Goal: Information Seeking & Learning: Check status

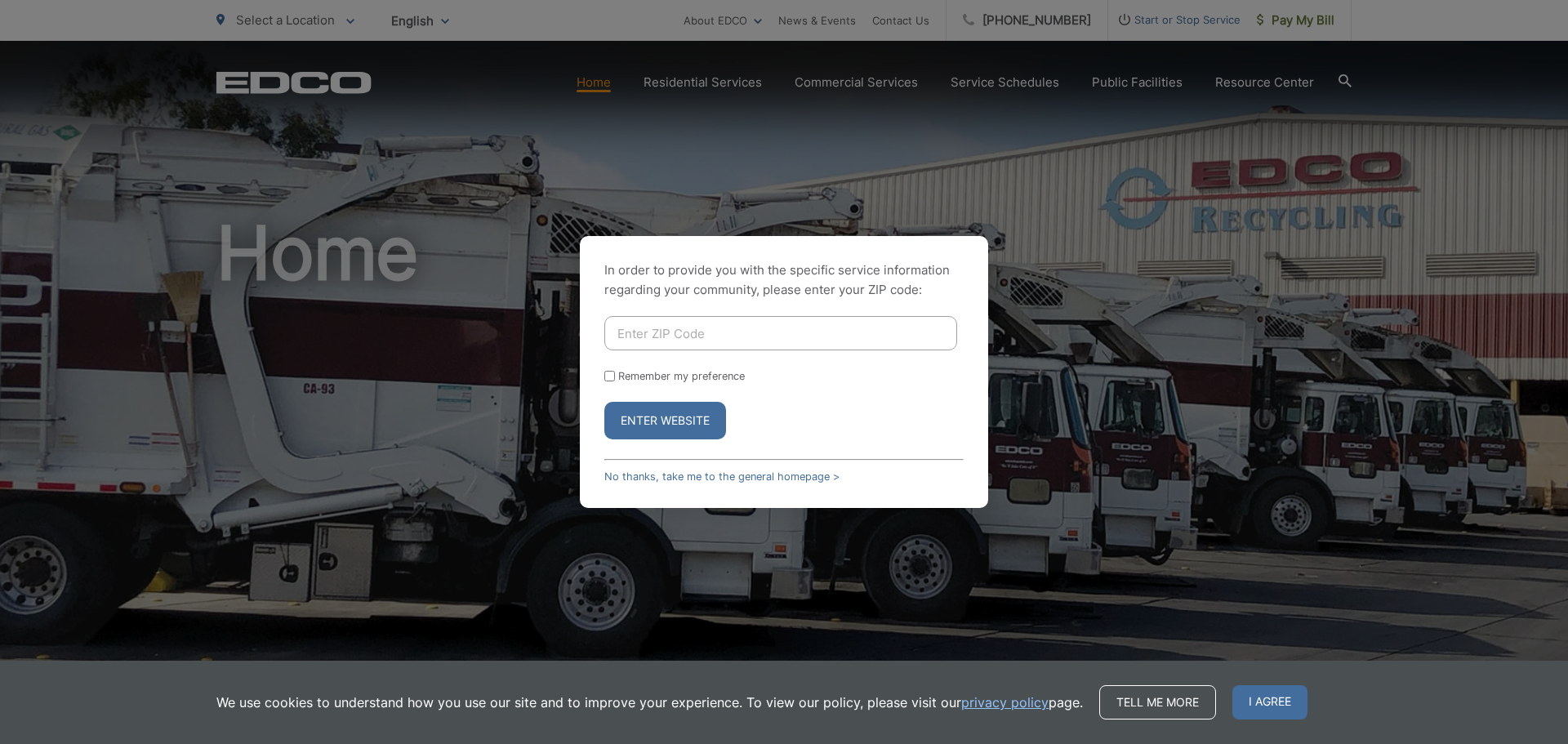
type input "91942"
click at [643, 427] on button "Enter Website" at bounding box center [665, 420] width 122 height 37
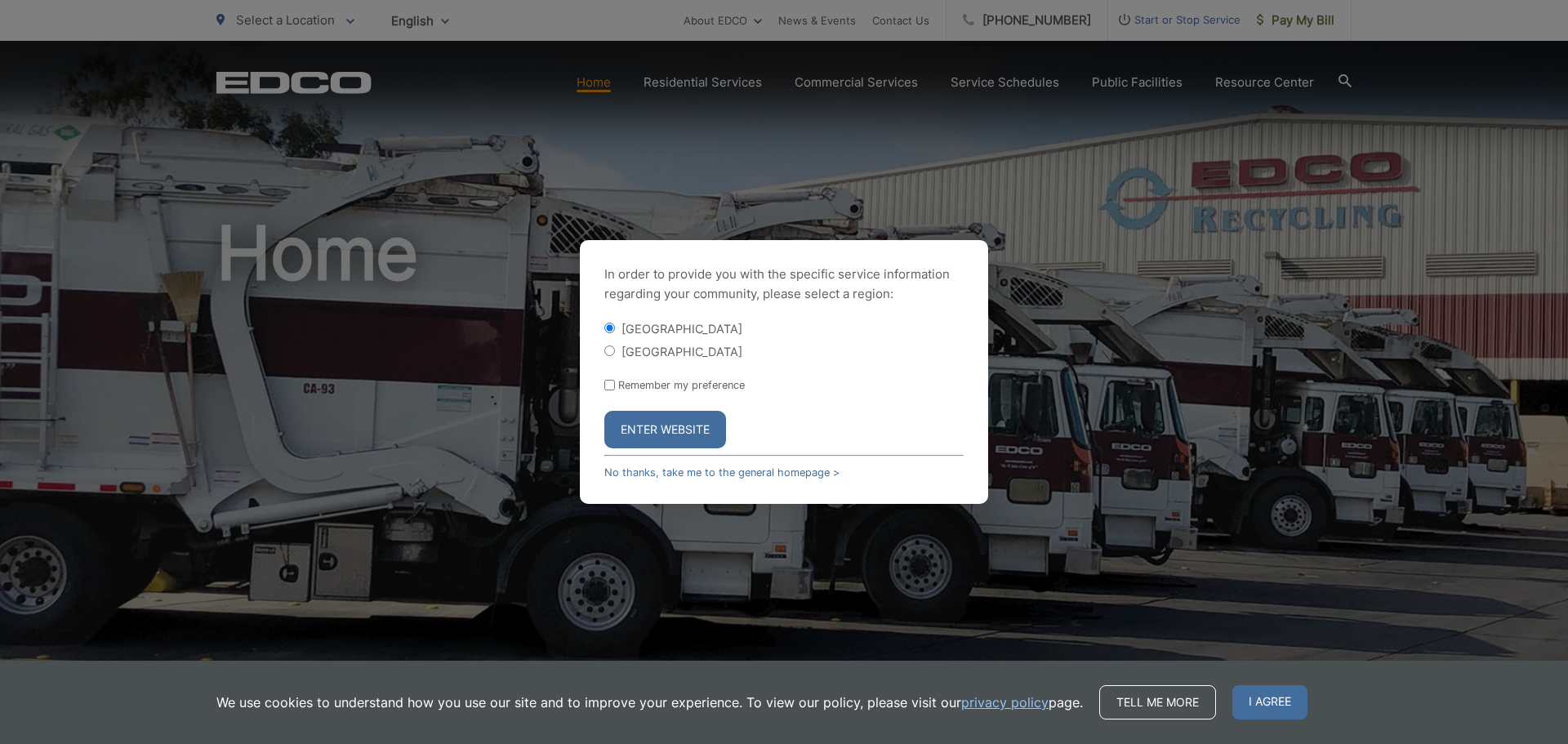
click at [648, 419] on button "Enter Website" at bounding box center [665, 429] width 122 height 37
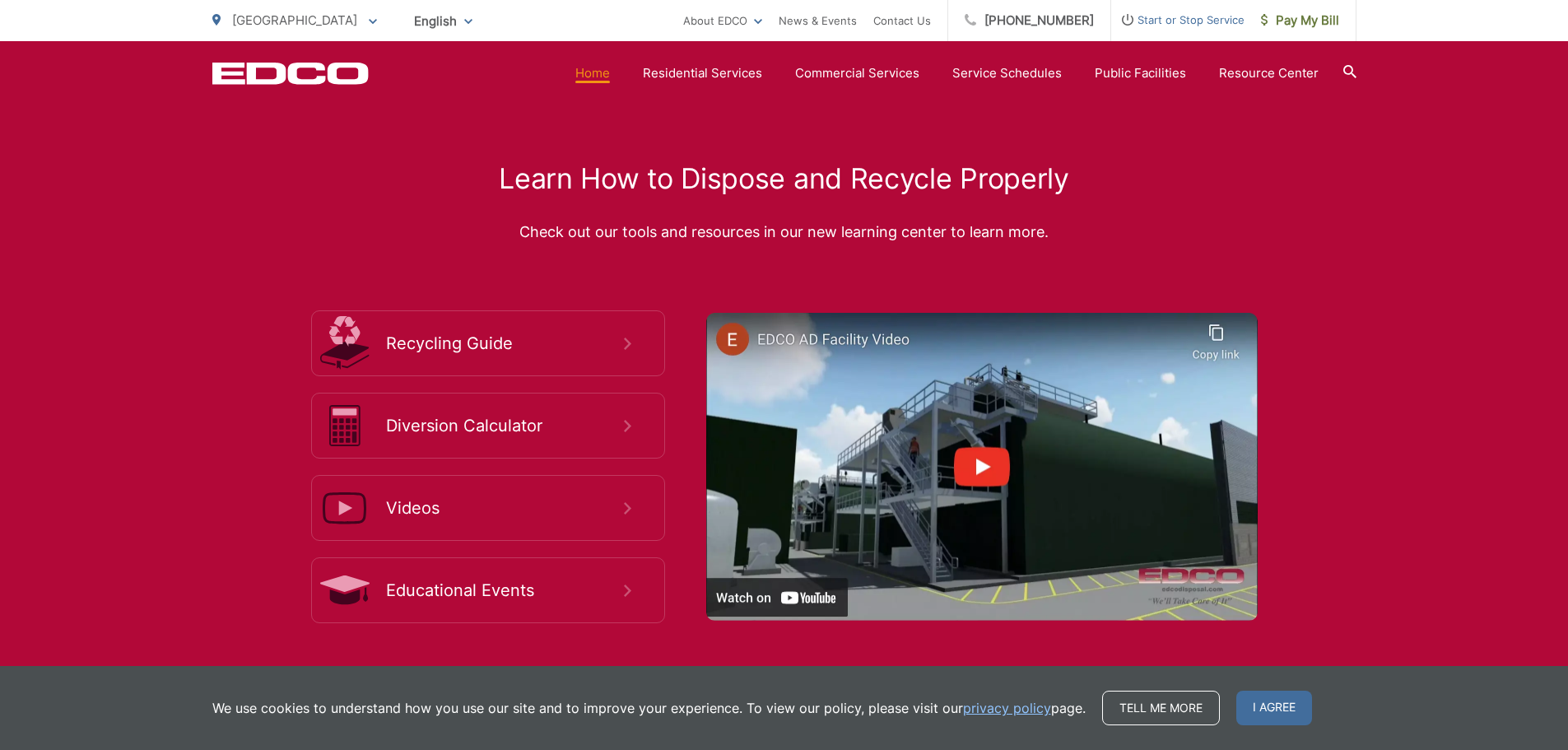
scroll to position [3046, 0]
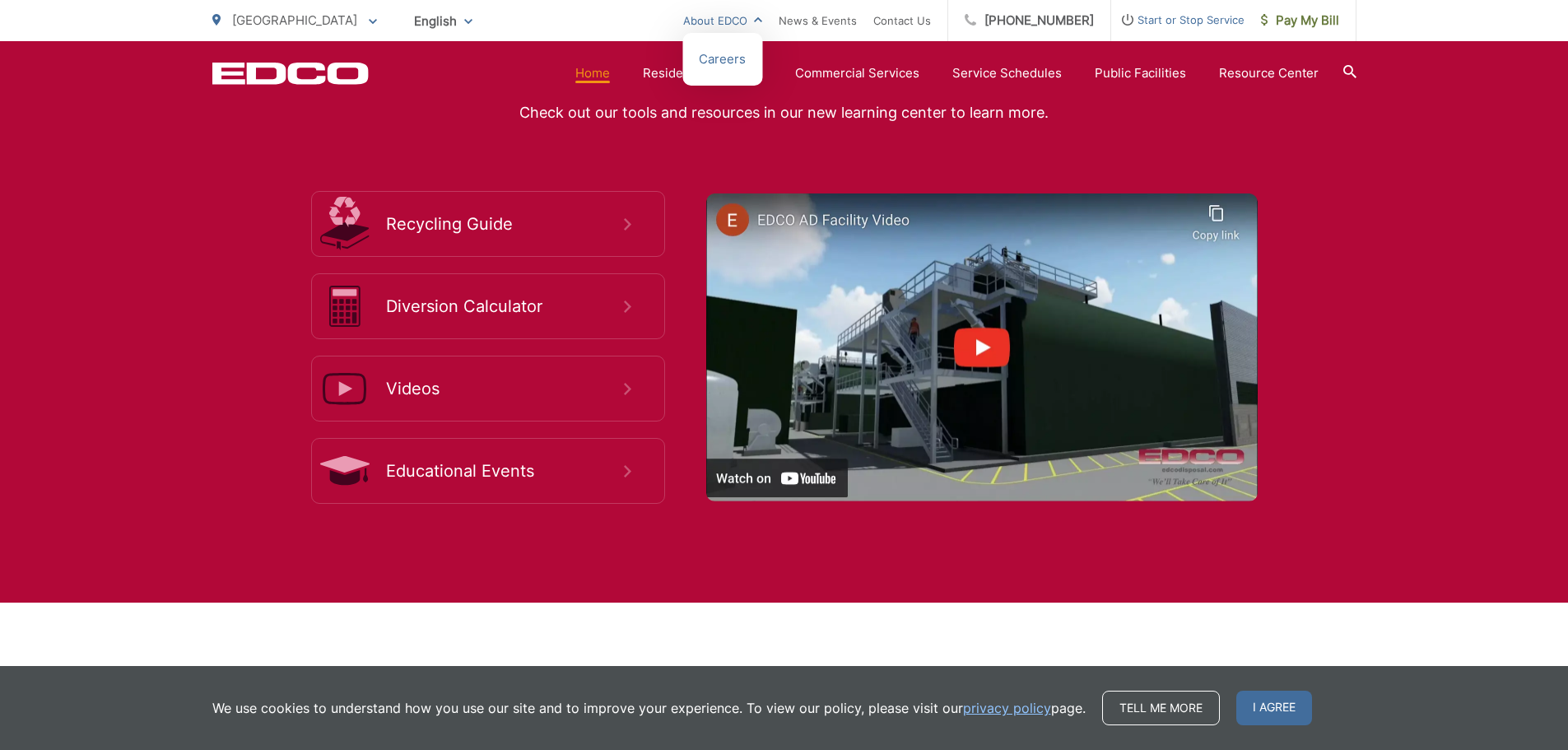
click at [743, 19] on link "About EDCO" at bounding box center [723, 20] width 79 height 19
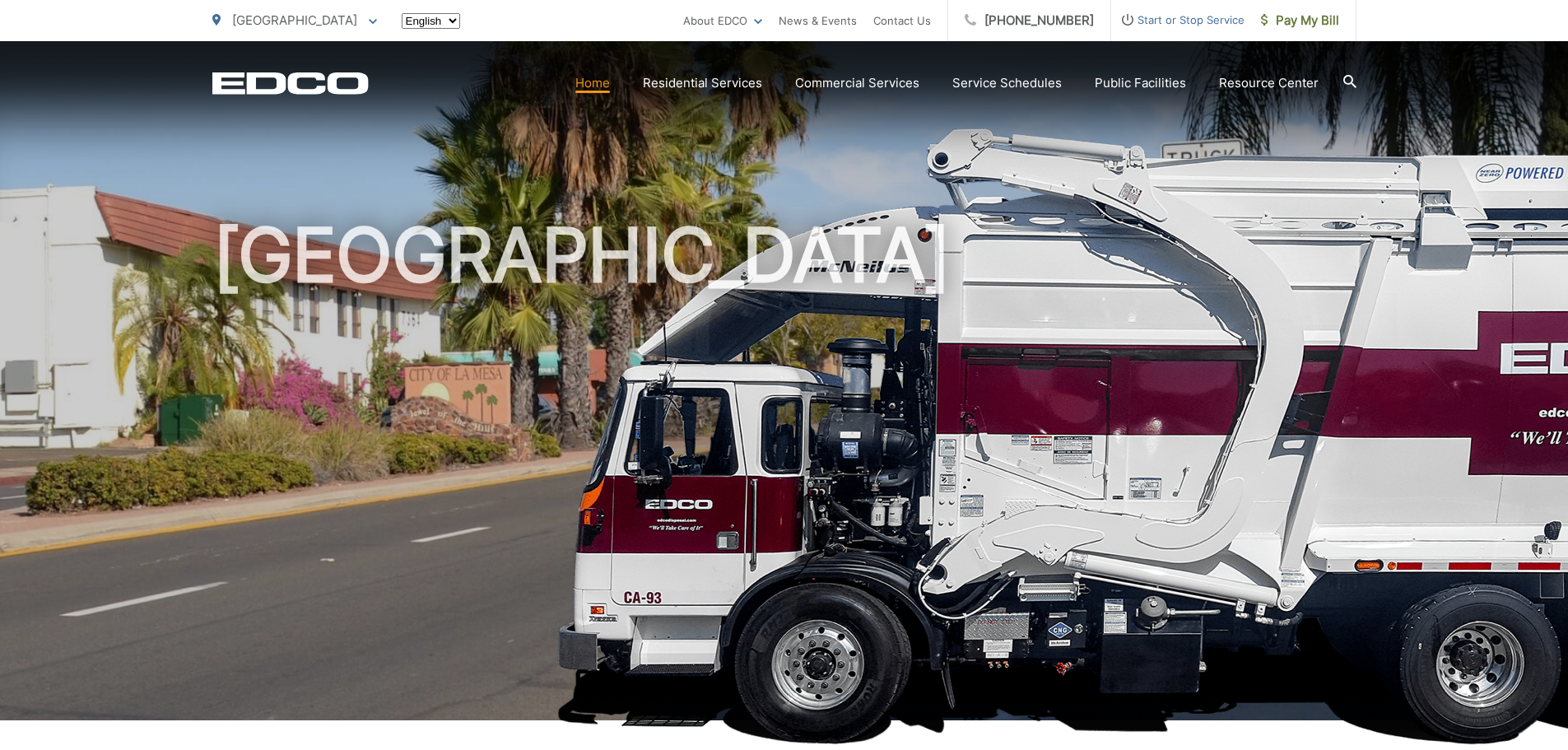
scroll to position [3046, 0]
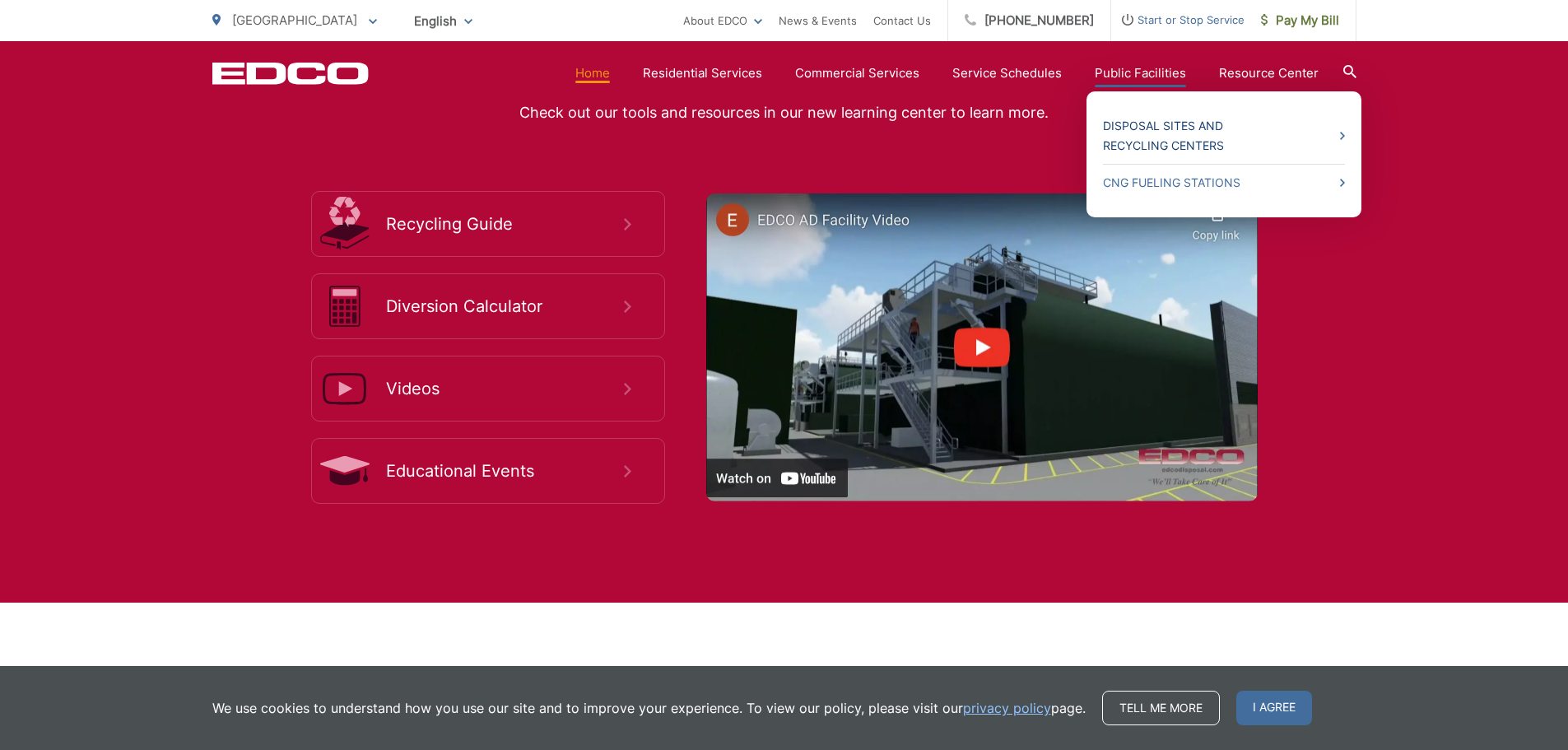
click at [1147, 147] on link "Disposal Sites and Recycling Centers" at bounding box center [1223, 135] width 242 height 40
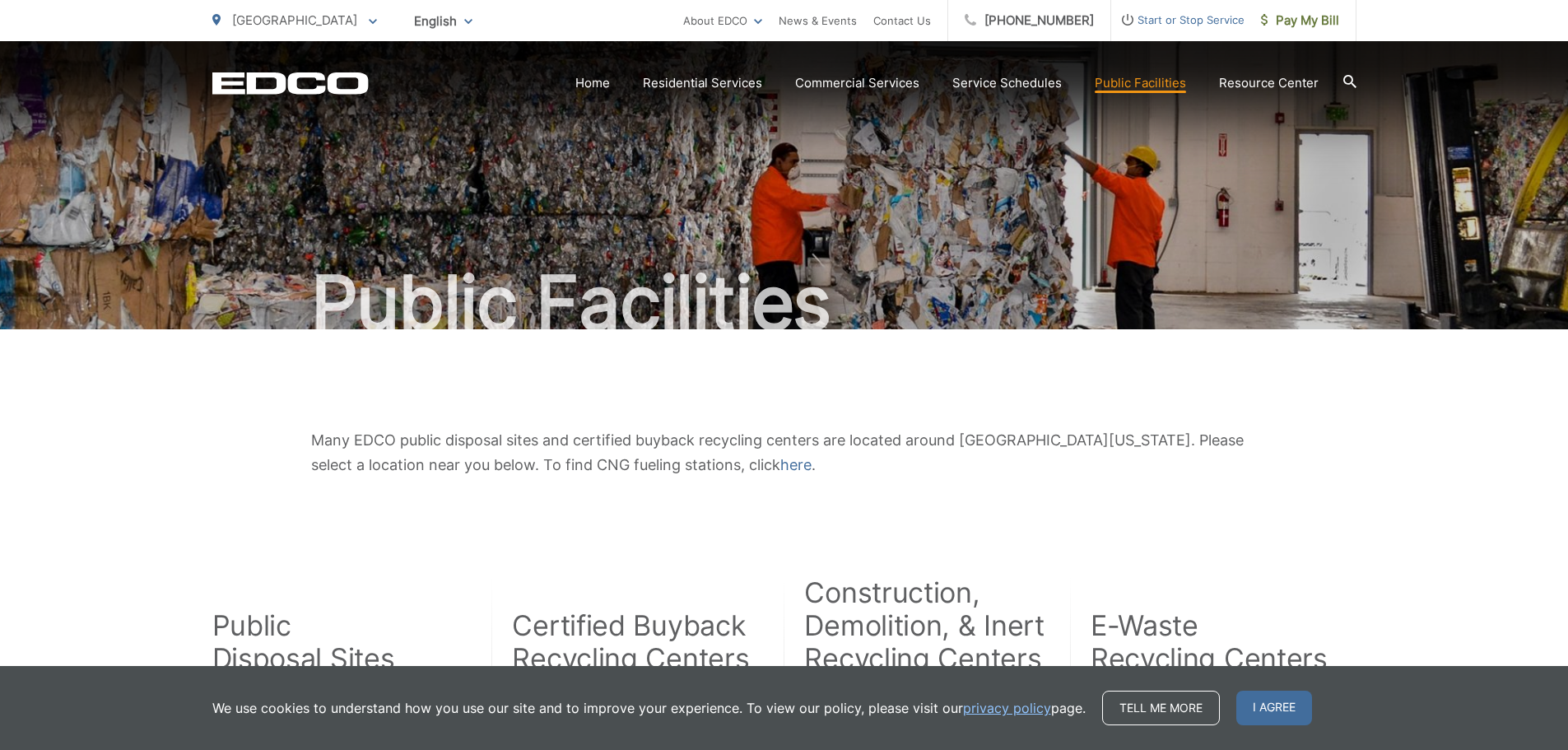
click at [1044, 81] on link "Service Schedules" at bounding box center [1007, 83] width 109 height 19
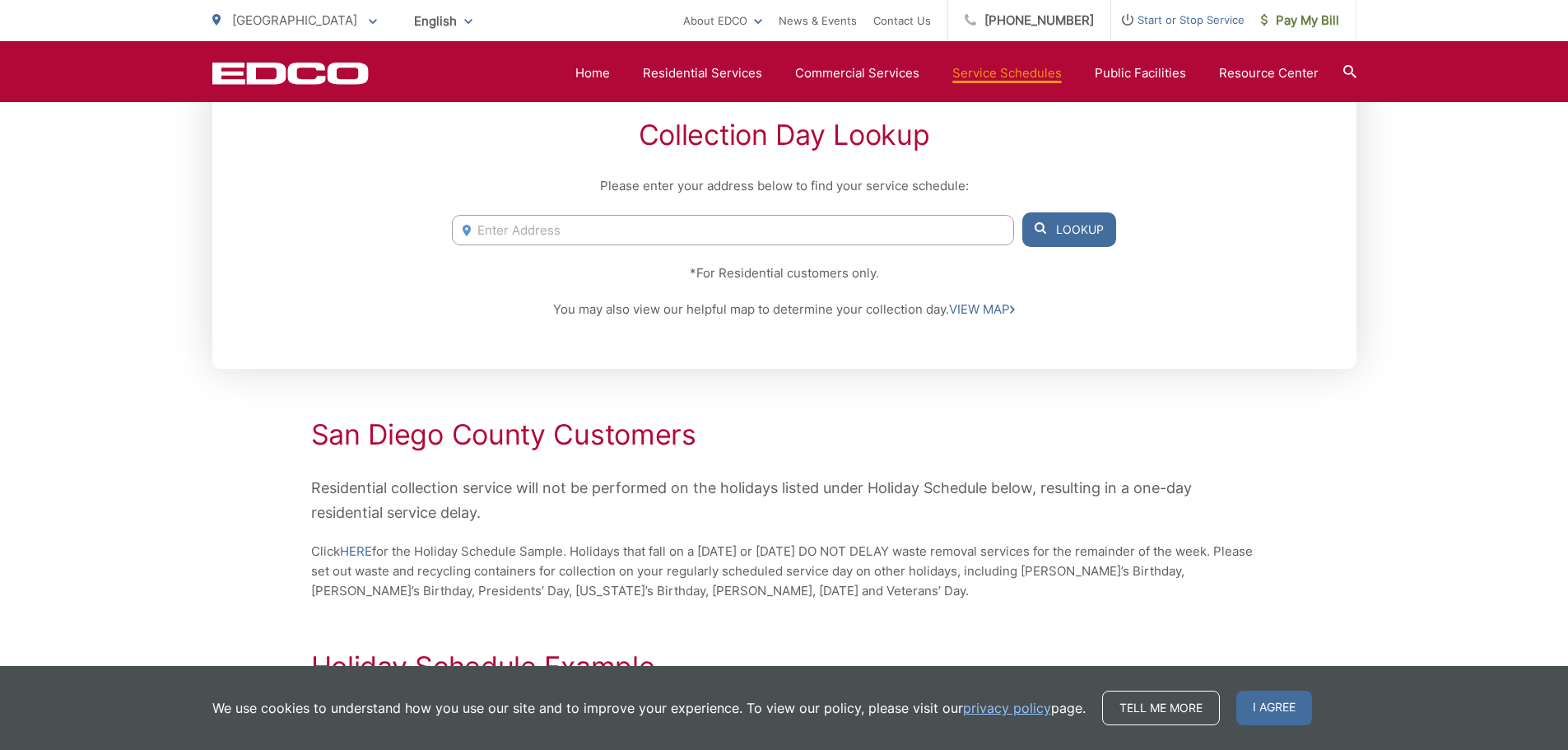
scroll to position [247, 0]
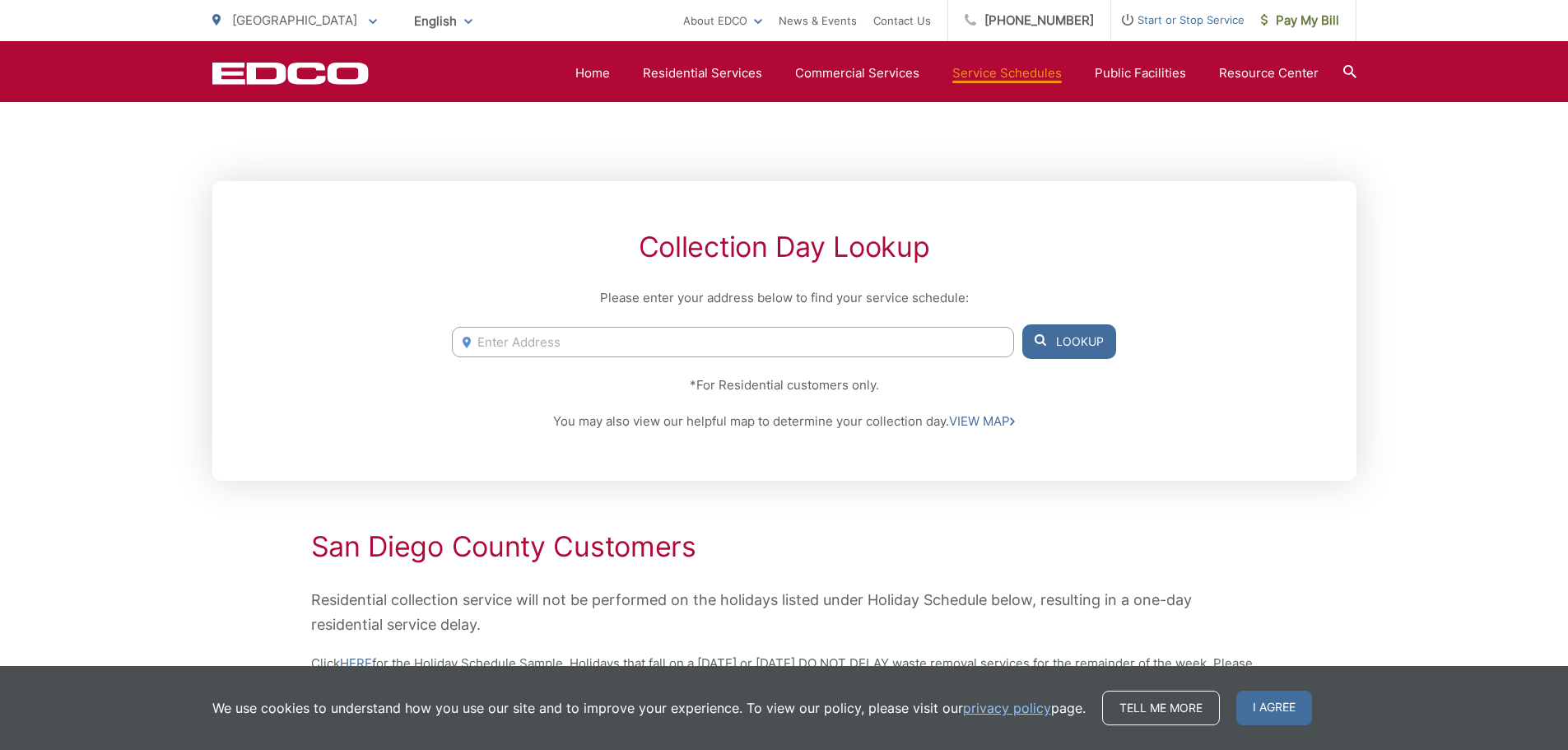
click at [568, 336] on input "Enter Address" at bounding box center [732, 342] width 561 height 31
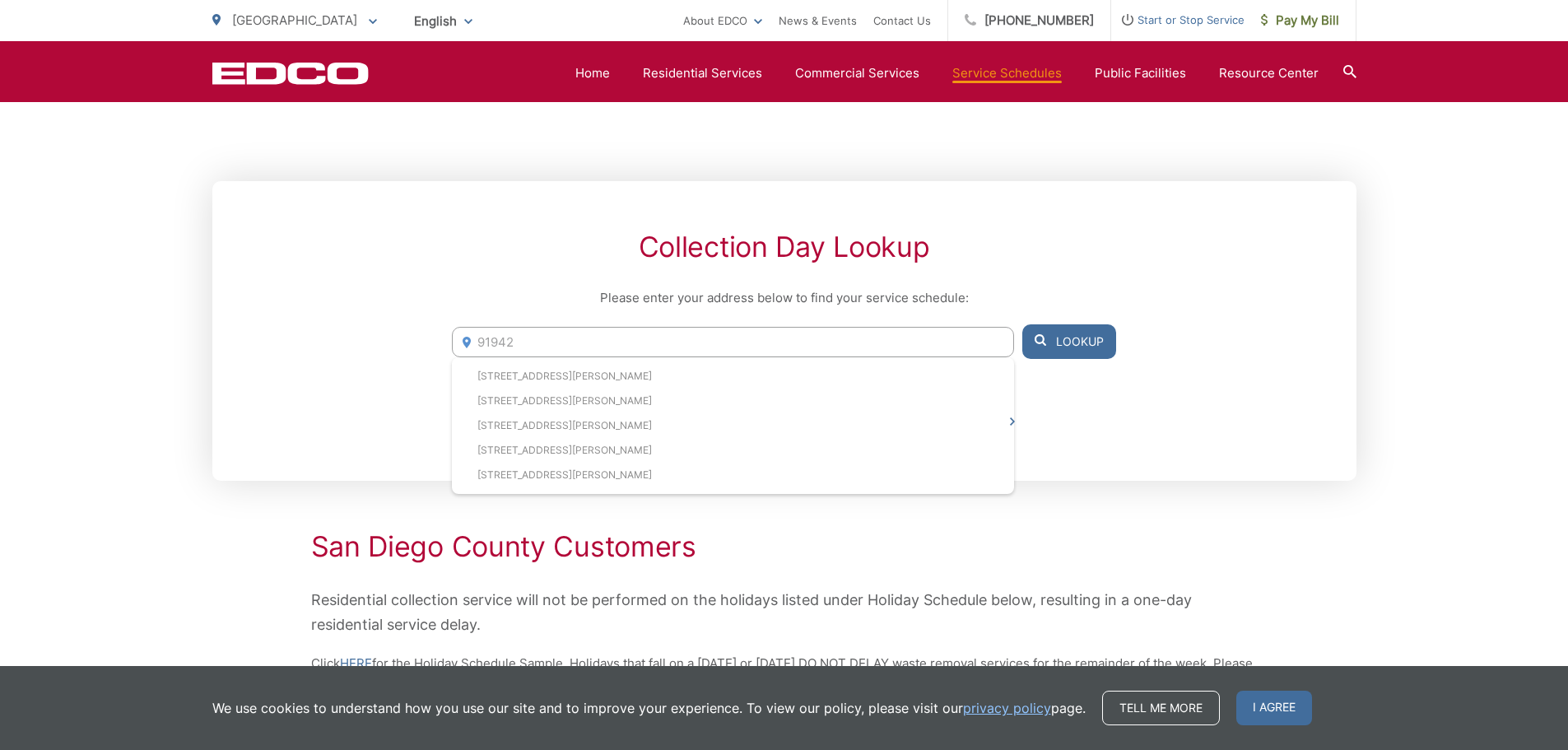
click at [583, 349] on input "91942" at bounding box center [732, 342] width 561 height 31
drag, startPoint x: 581, startPoint y: 345, endPoint x: 446, endPoint y: 344, distance: 135.0
click at [446, 344] on div "Collection Day Lookup Please enter your address below to find your service sche…" at bounding box center [784, 331] width 1144 height 300
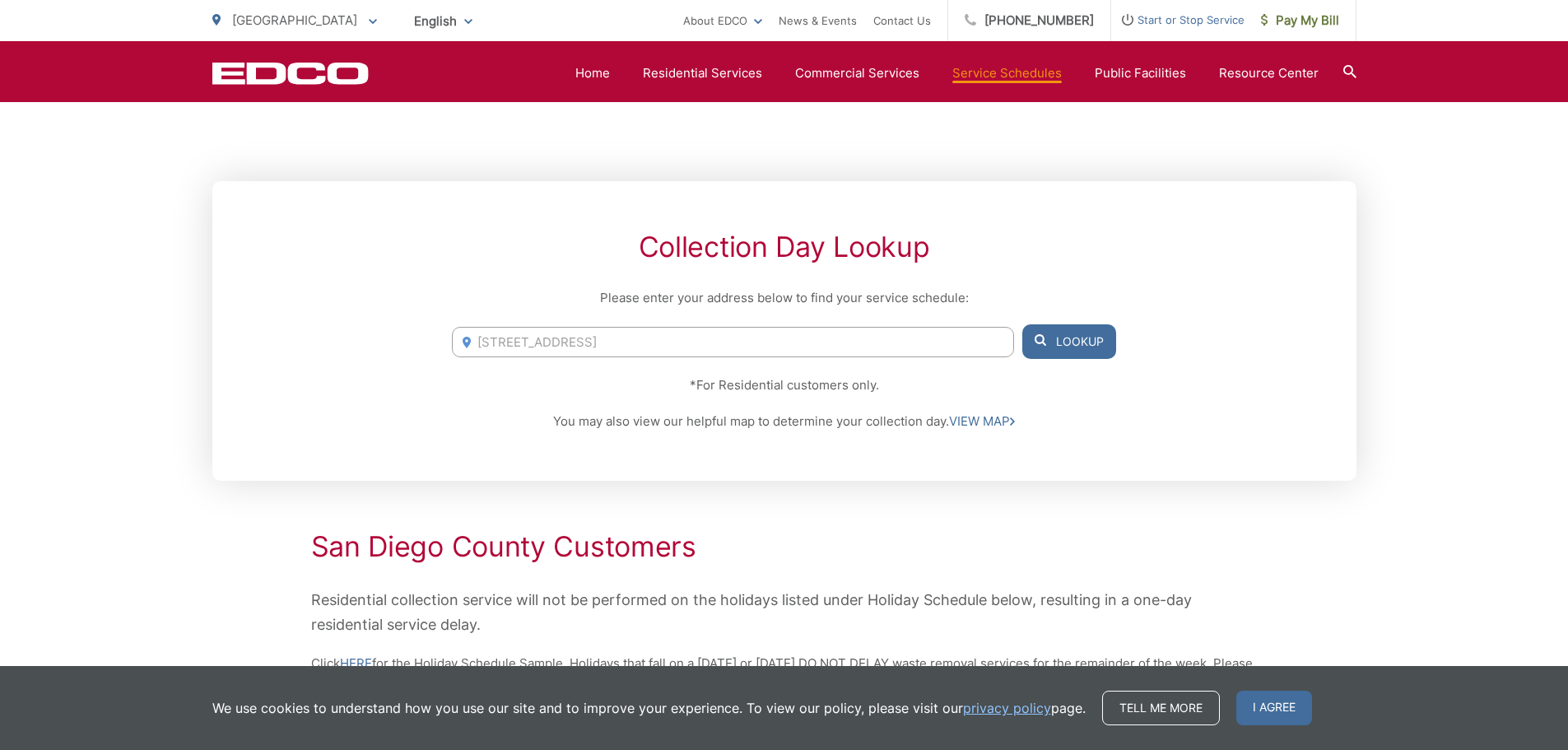
type input "7400 parkway dr la mesa, ca"
click at [1089, 350] on button "Lookup" at bounding box center [1069, 342] width 94 height 35
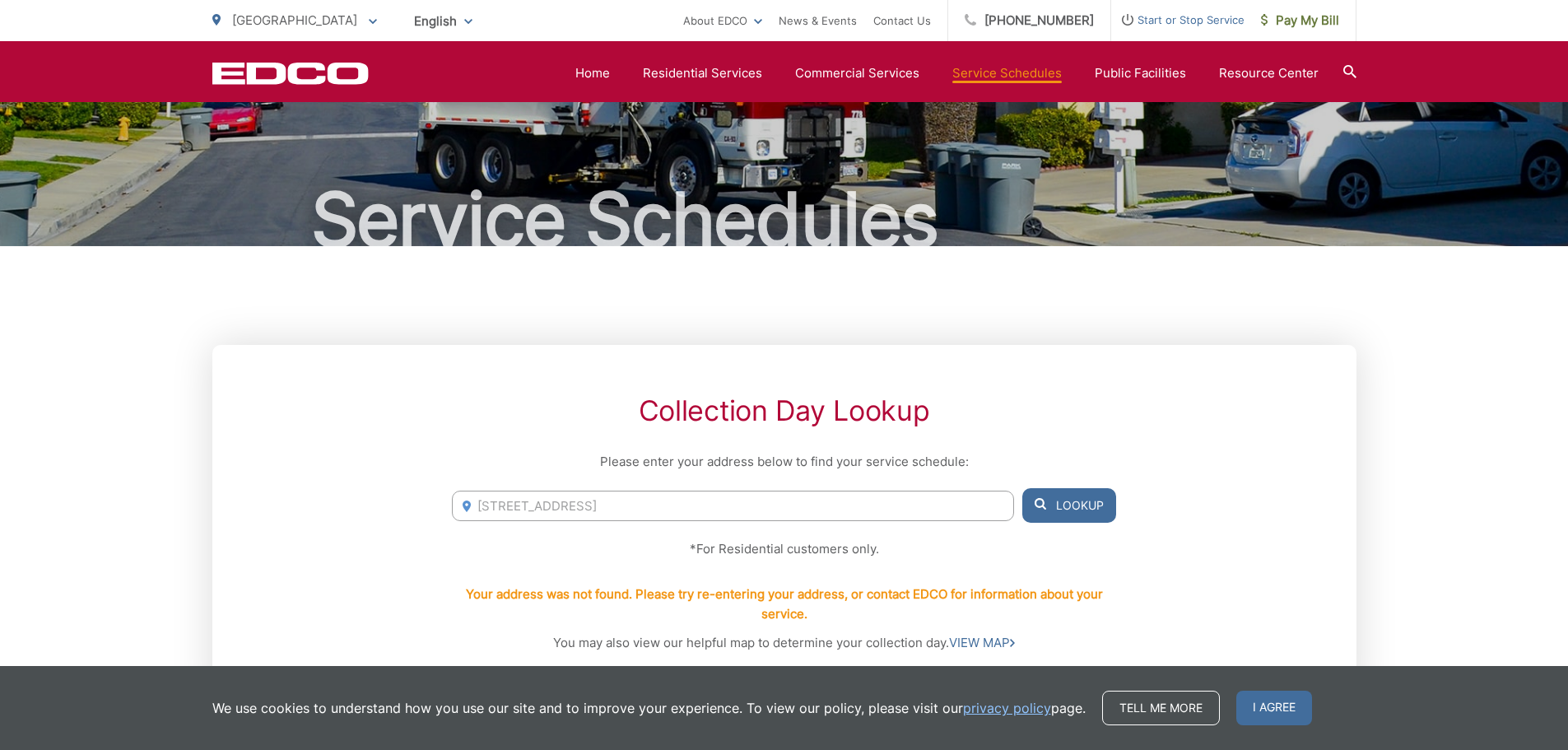
scroll to position [82, 0]
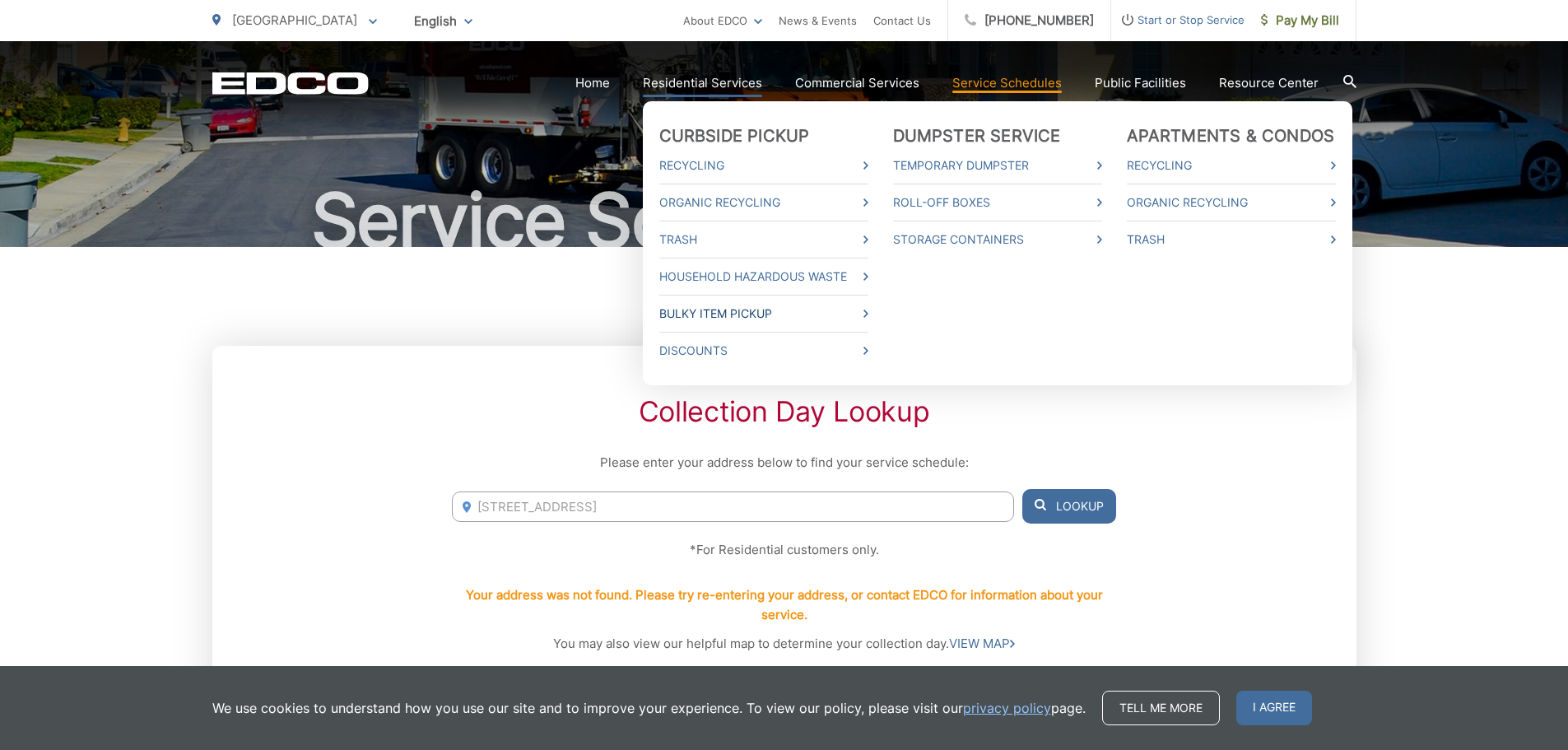
click at [731, 312] on link "Bulky Item Pickup" at bounding box center [763, 313] width 209 height 19
